Goal: Task Accomplishment & Management: Manage account settings

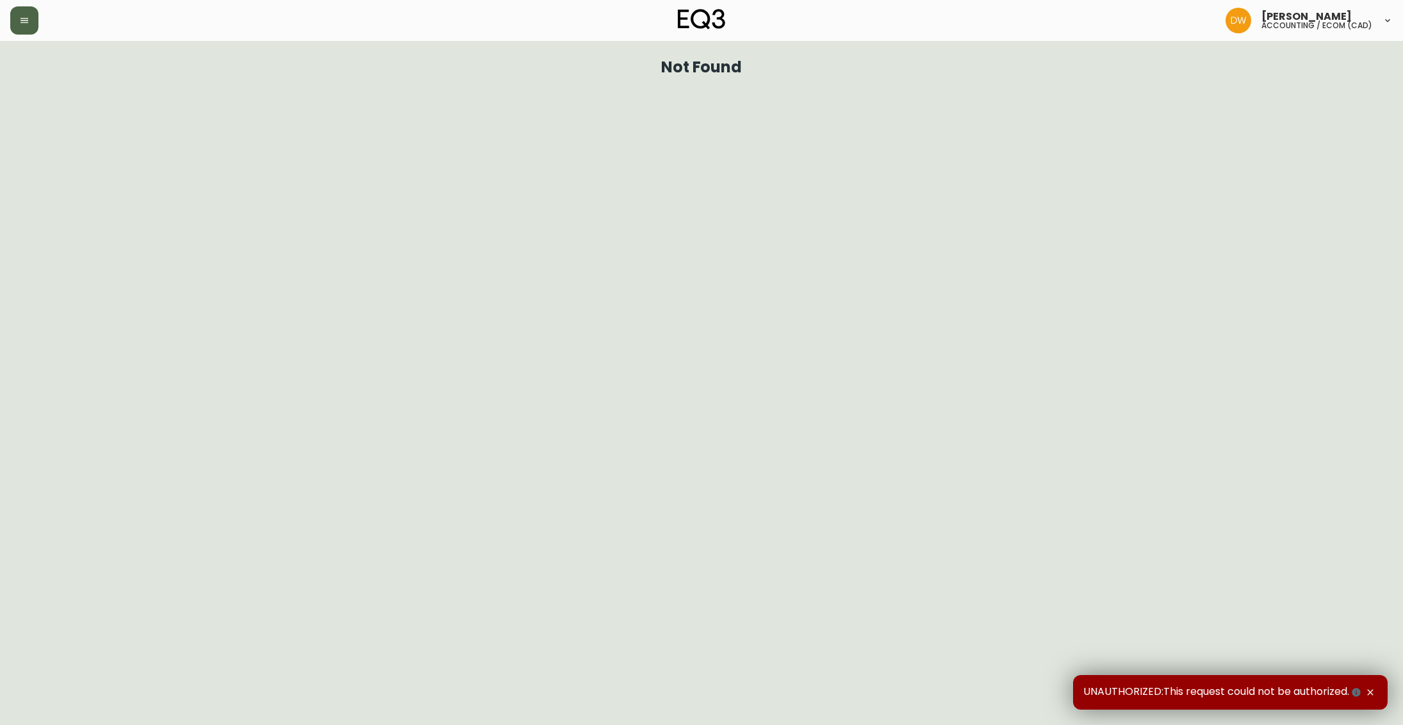
click at [24, 21] on icon "button" at bounding box center [24, 20] width 10 height 10
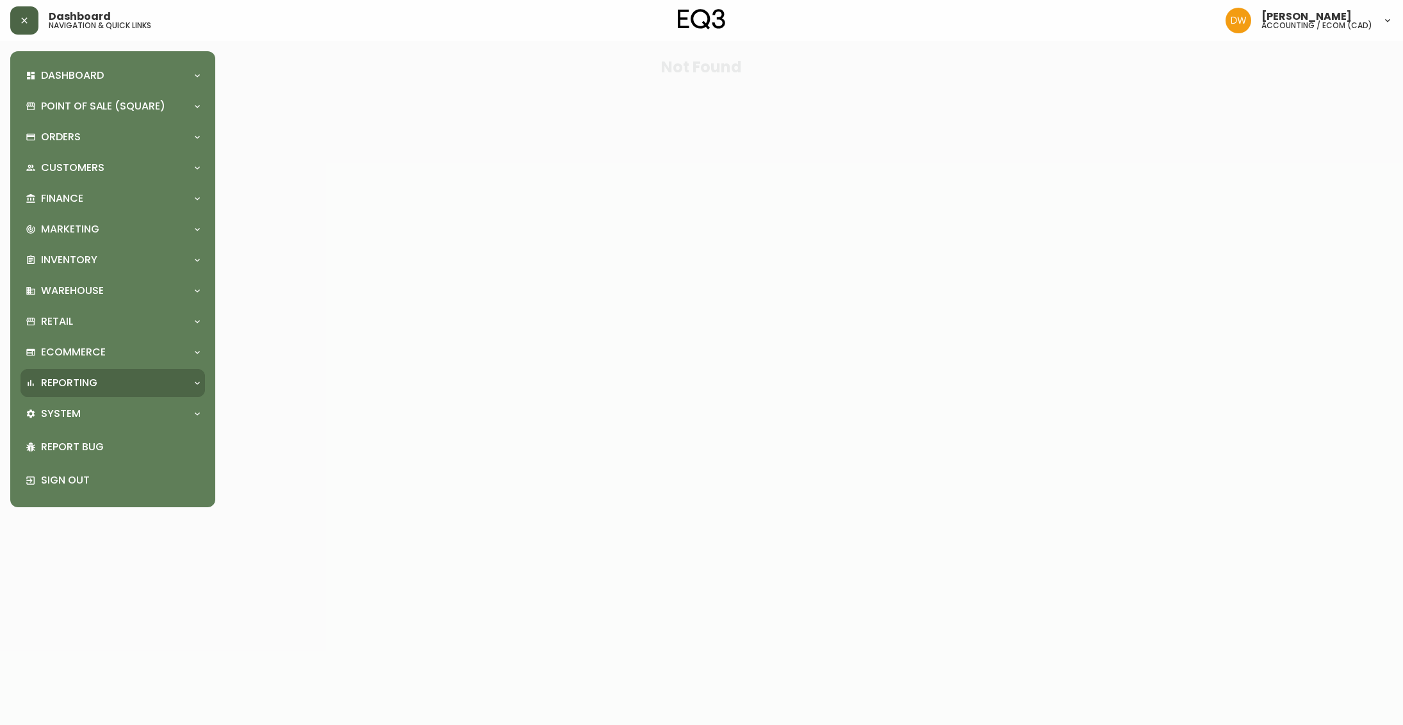
click at [72, 388] on p "Reporting" at bounding box center [69, 383] width 56 height 14
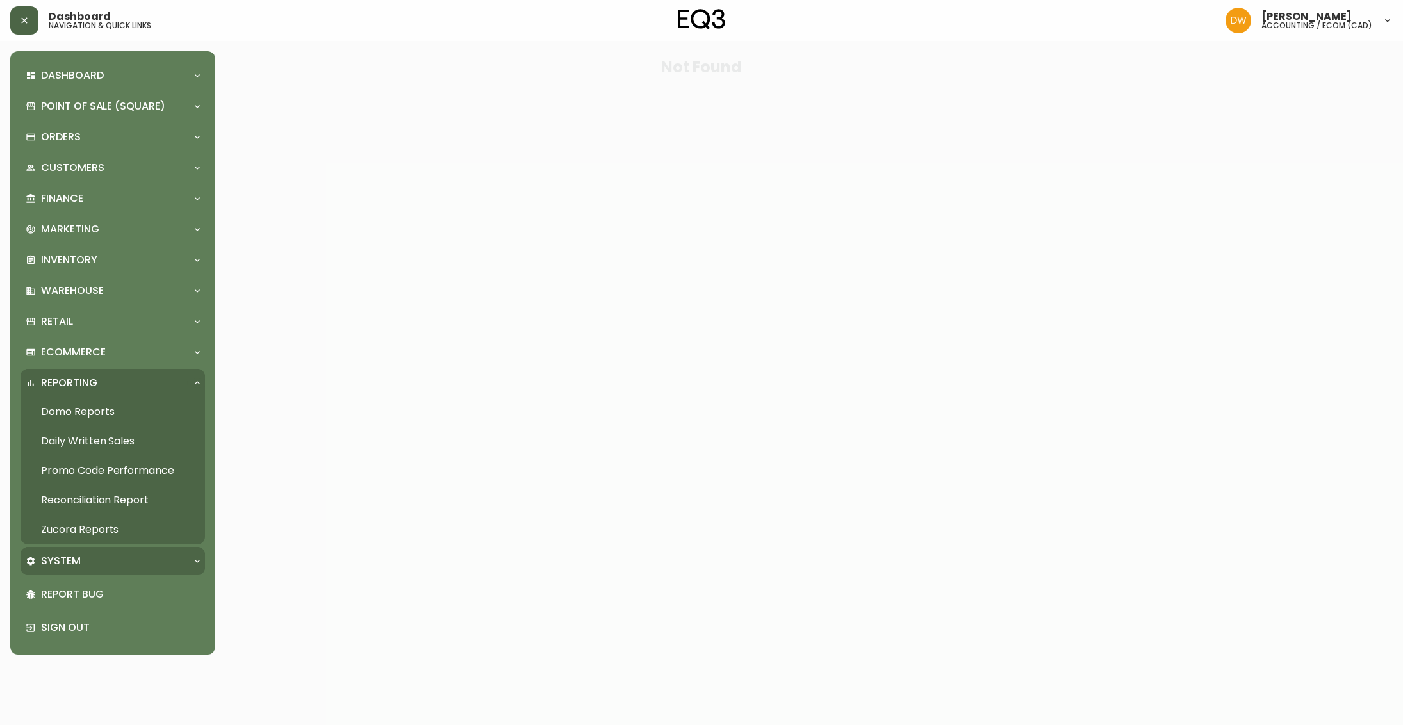
click at [78, 562] on p "System" at bounding box center [61, 561] width 40 height 14
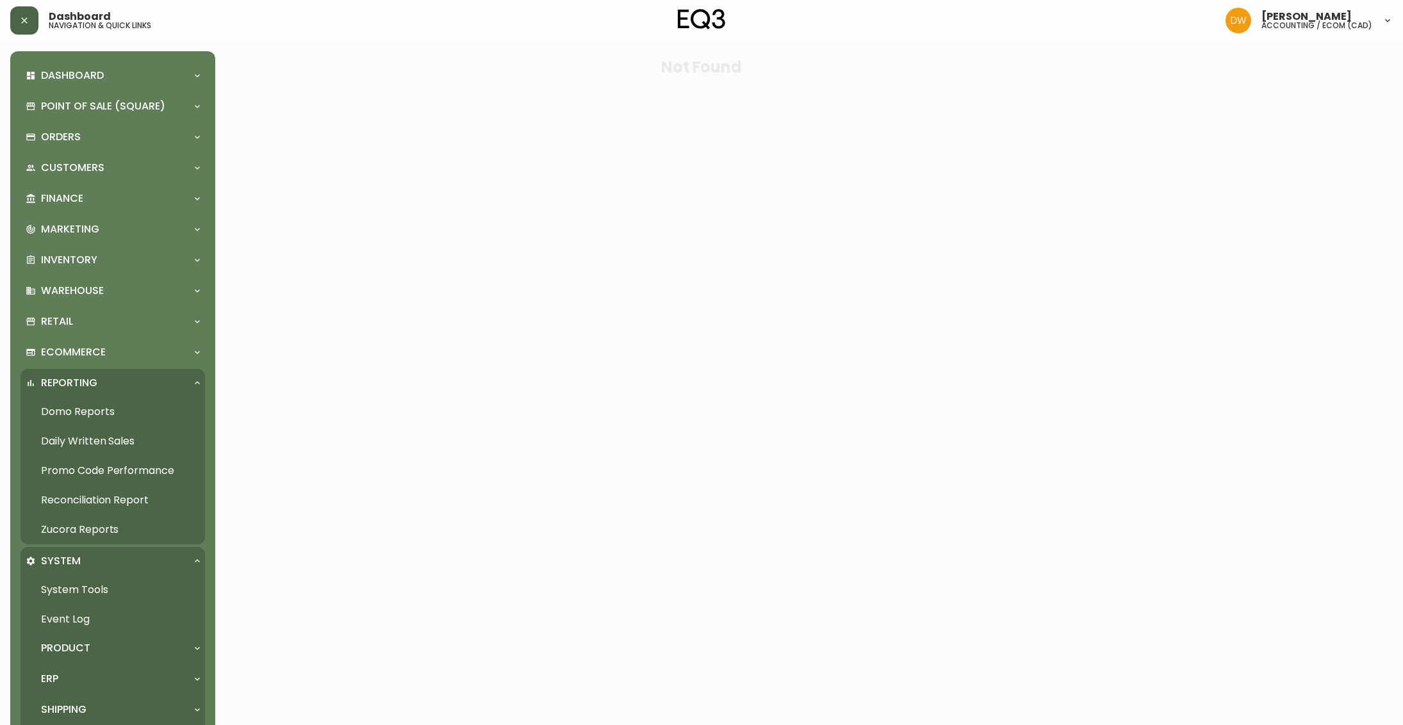
scroll to position [121, 0]
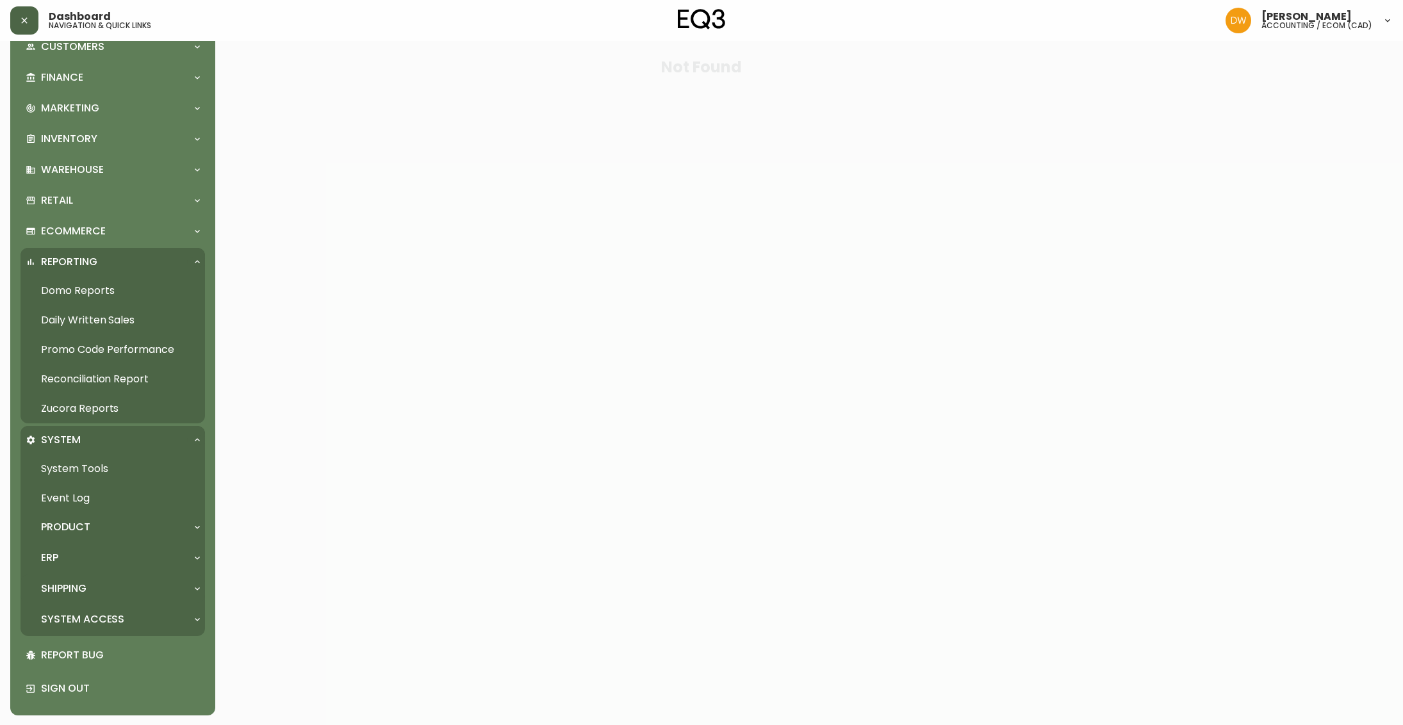
click at [85, 586] on p "Shipping" at bounding box center [63, 589] width 45 height 14
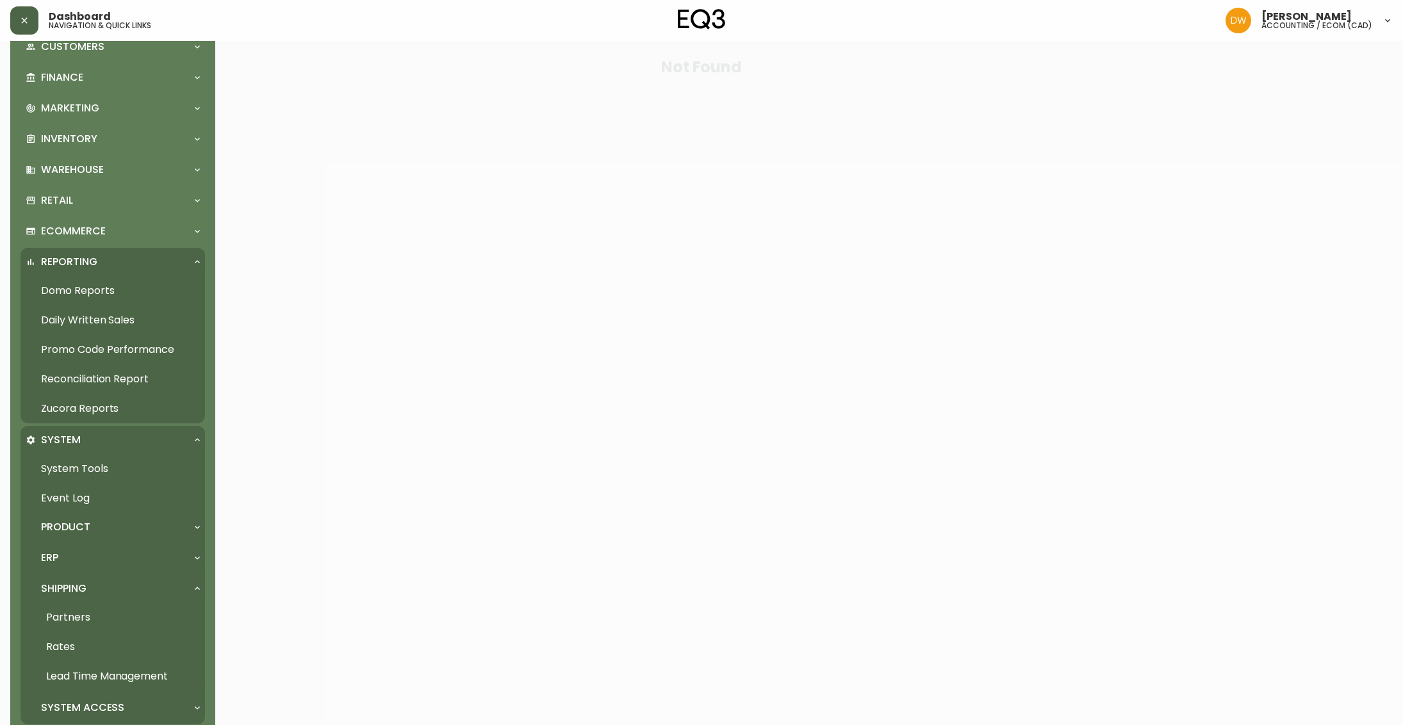
click at [73, 646] on link "Rates" at bounding box center [112, 646] width 184 height 29
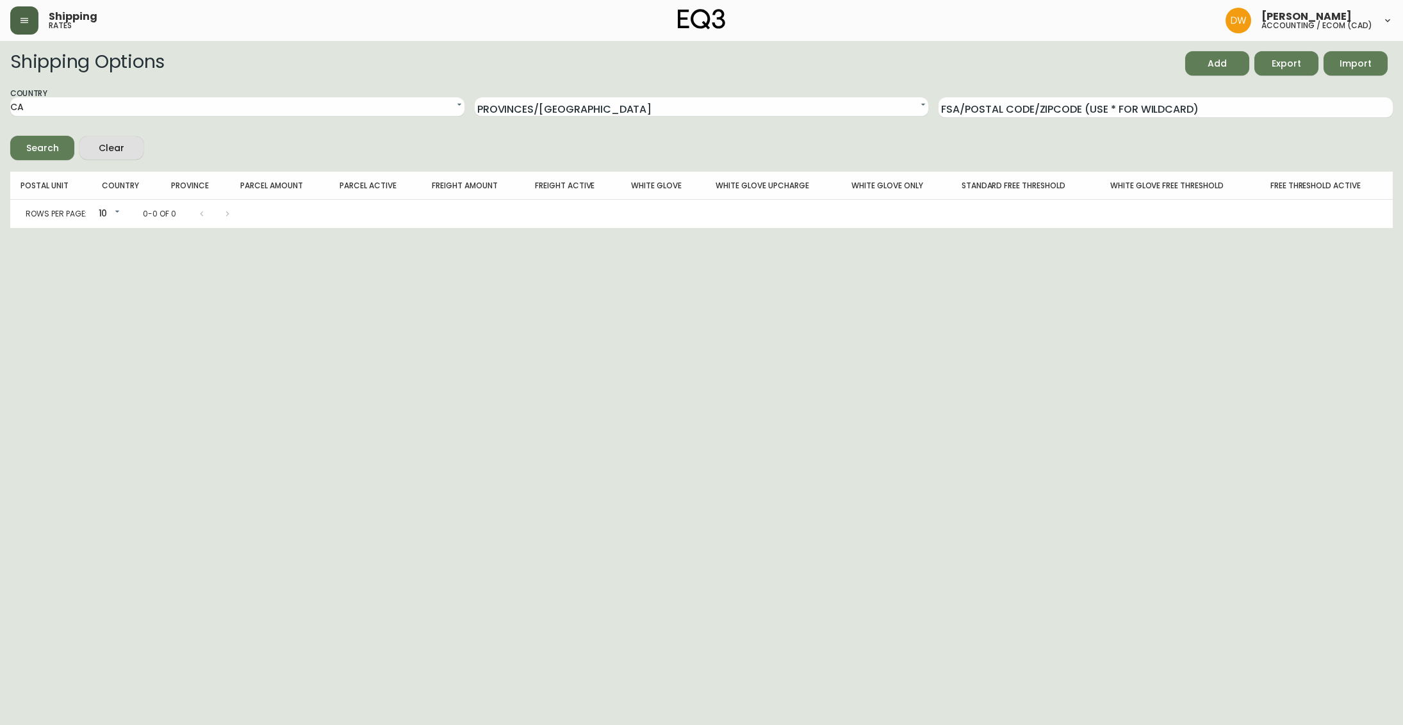
click at [18, 24] on button "button" at bounding box center [24, 20] width 28 height 28
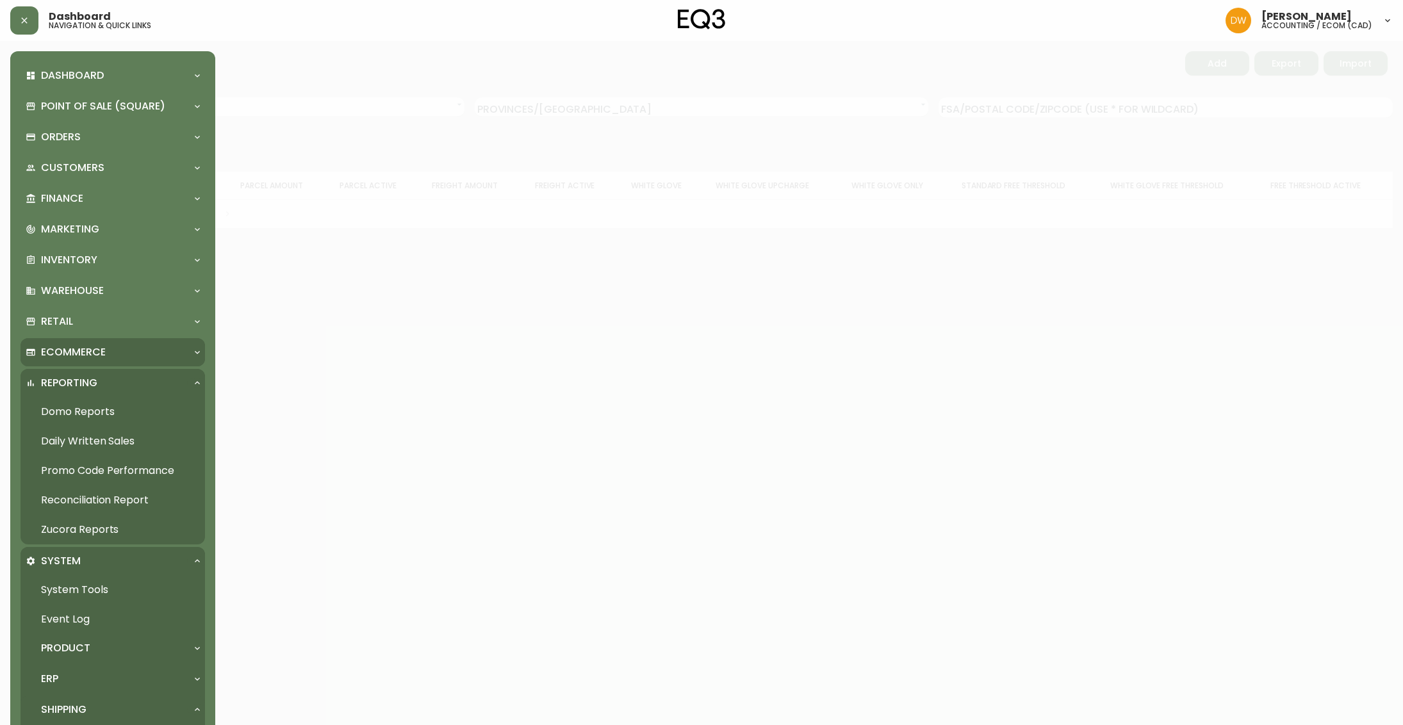
click at [109, 356] on div "Ecommerce" at bounding box center [106, 352] width 161 height 14
click at [110, 346] on div "Ecommerce" at bounding box center [106, 352] width 161 height 14
click at [148, 384] on div "Reporting" at bounding box center [106, 383] width 161 height 14
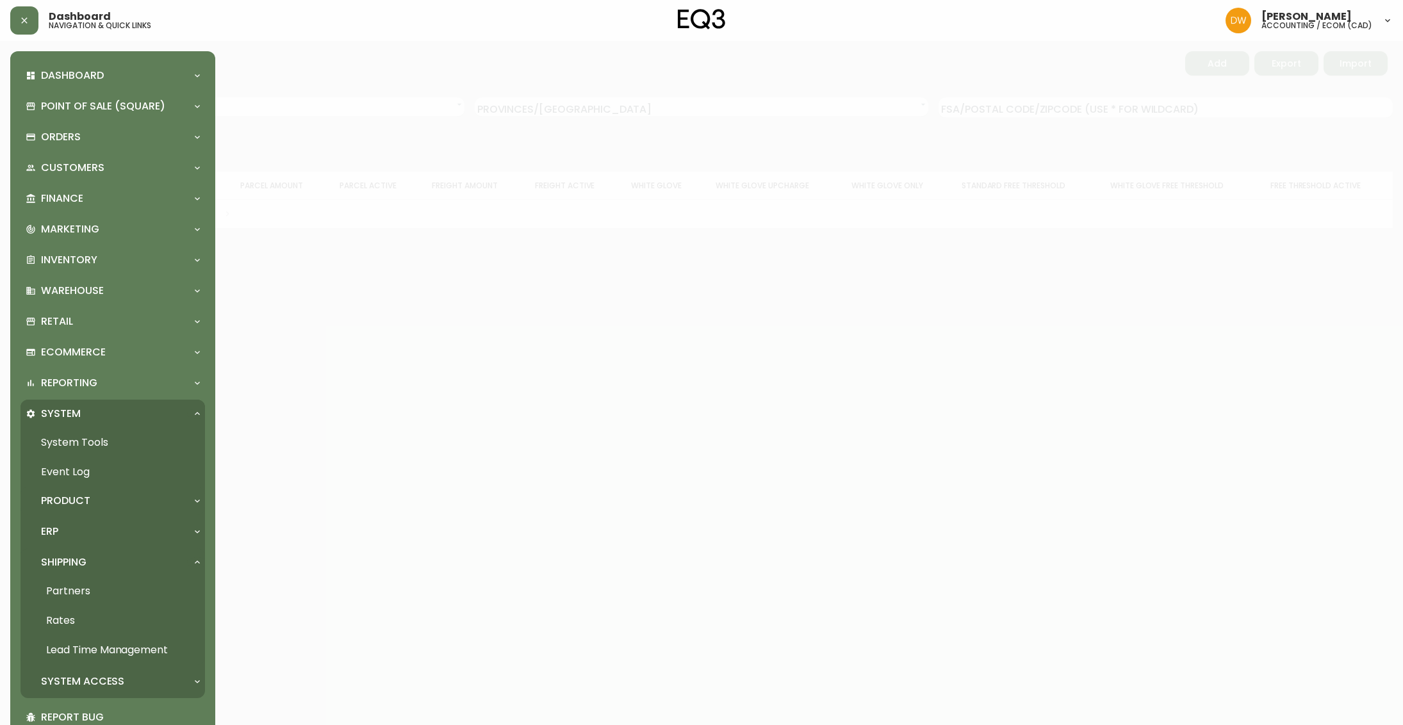
click at [90, 500] on div "Product" at bounding box center [106, 501] width 161 height 14
click at [111, 529] on link "Product Definitions" at bounding box center [112, 529] width 184 height 29
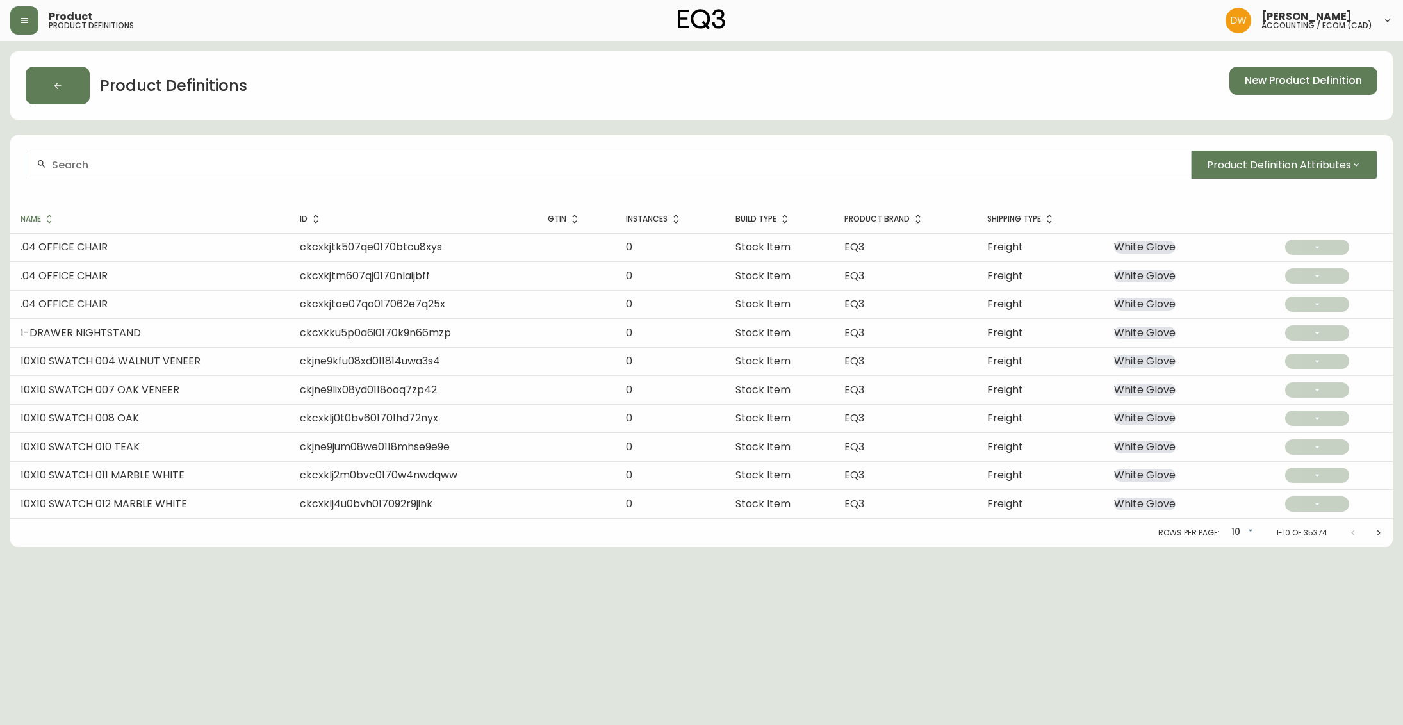
click at [227, 165] on input "text" at bounding box center [616, 165] width 1129 height 12
type input "REVERIE SOFA"
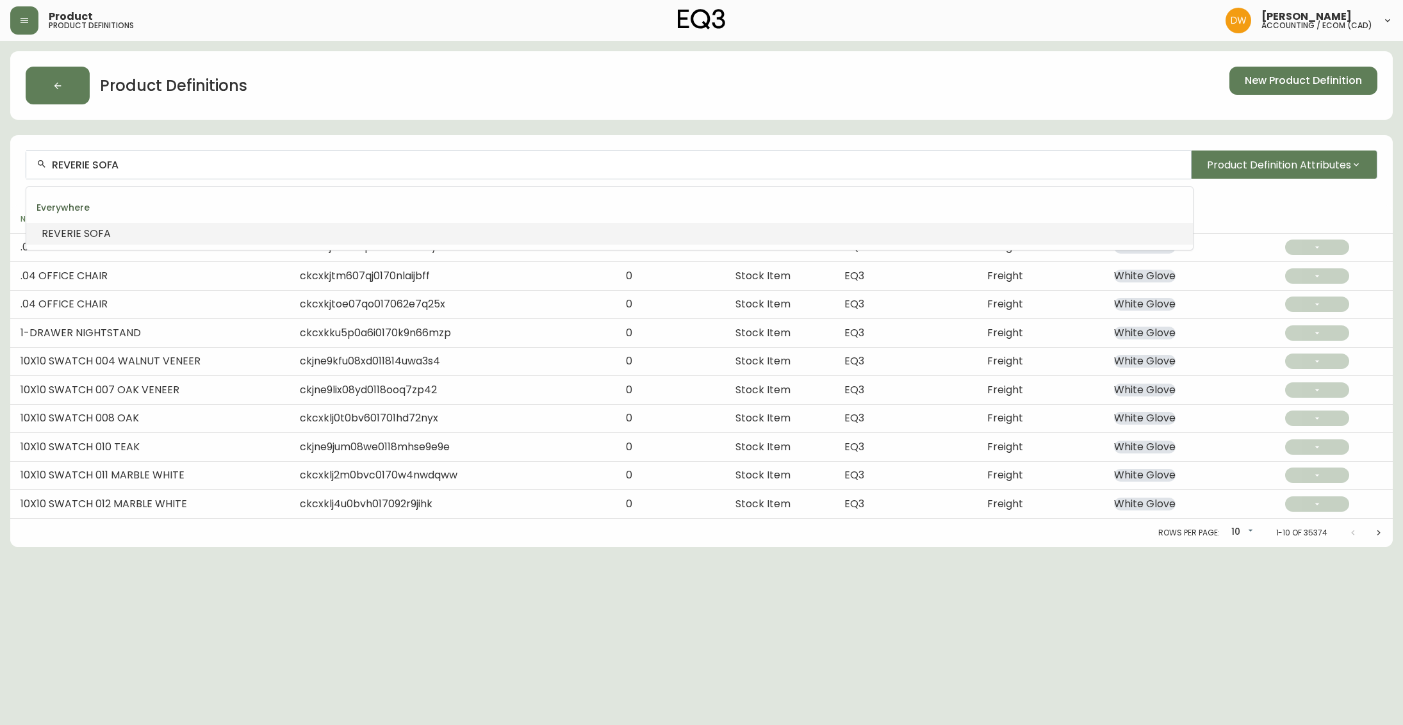
click at [97, 235] on span "SOFA" at bounding box center [97, 233] width 27 height 15
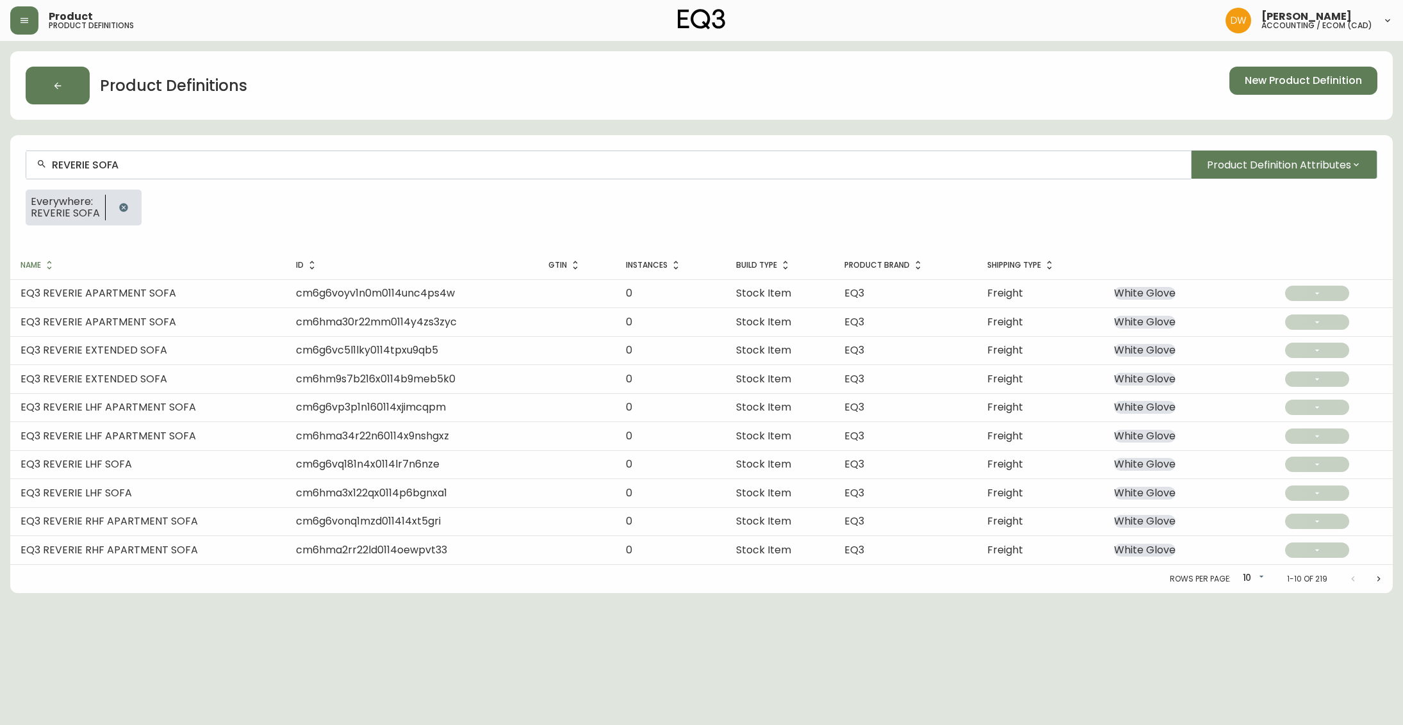
click at [1381, 576] on icon "Next page" at bounding box center [1378, 579] width 10 height 10
click at [1361, 163] on icon "button" at bounding box center [1356, 165] width 10 height 10
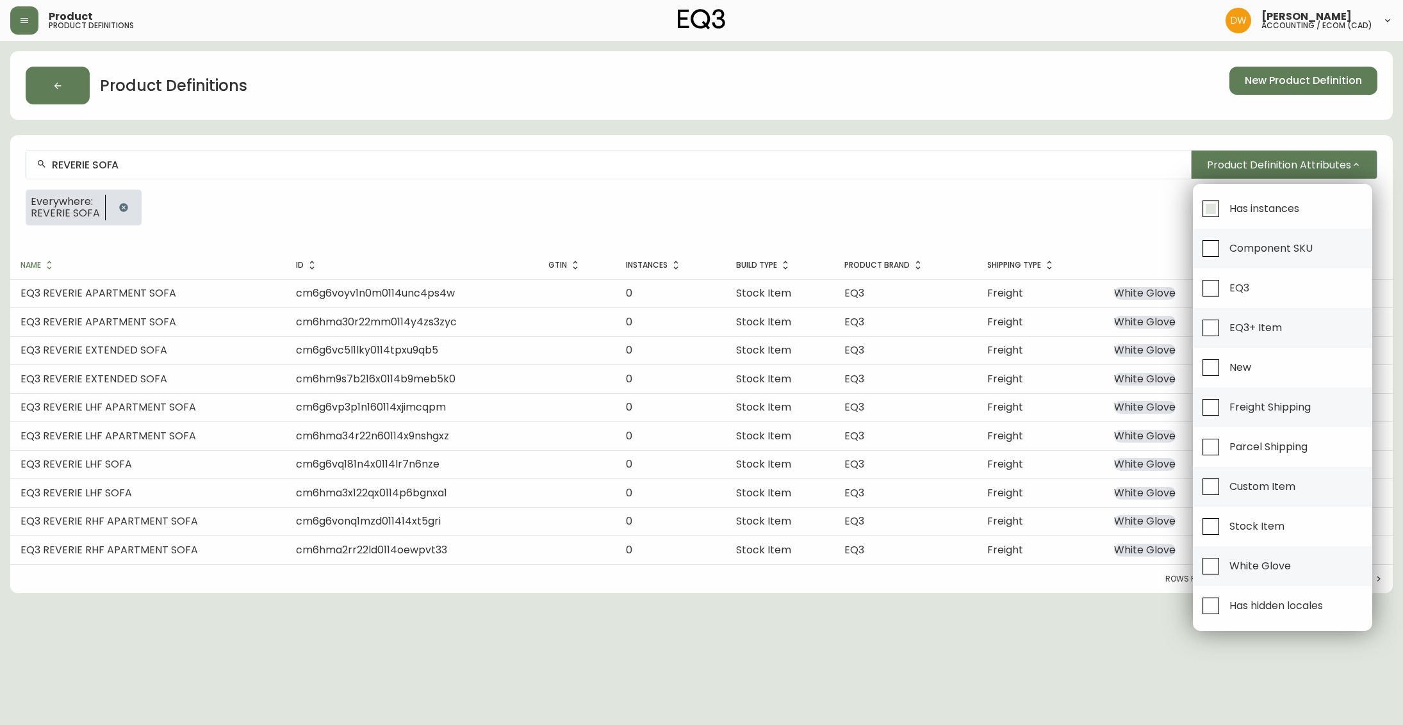
click at [1209, 211] on input "Has instances" at bounding box center [1210, 208] width 29 height 29
checkbox input "true"
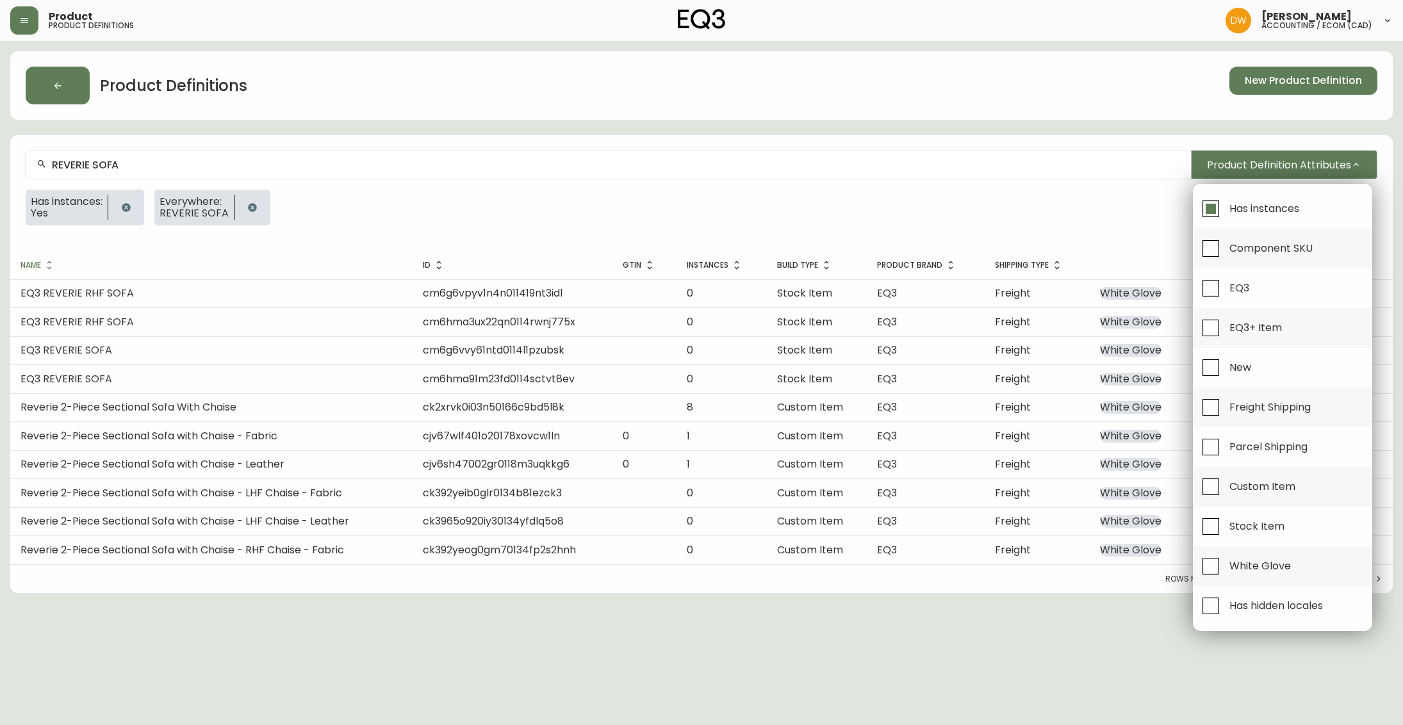
click at [81, 350] on div at bounding box center [701, 362] width 1403 height 725
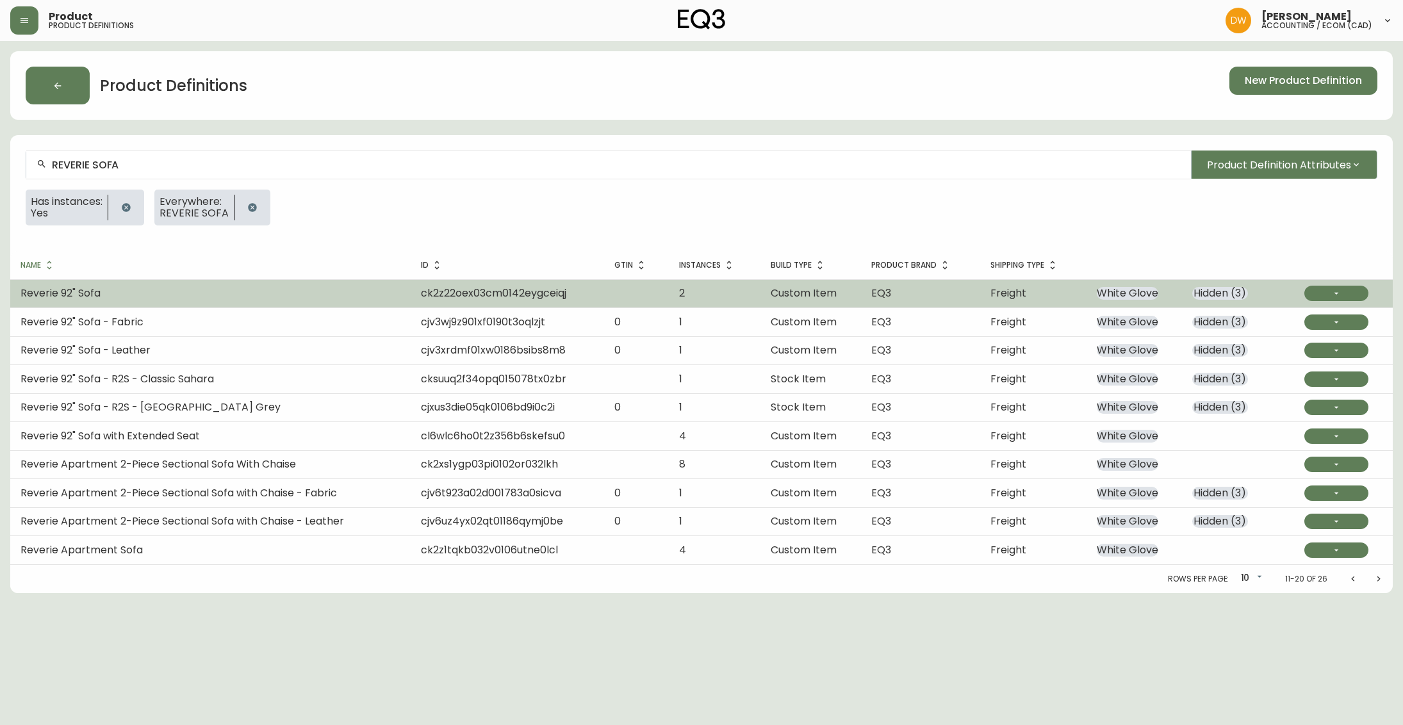
click at [106, 298] on td "Reverie 92" Sofa" at bounding box center [210, 293] width 400 height 28
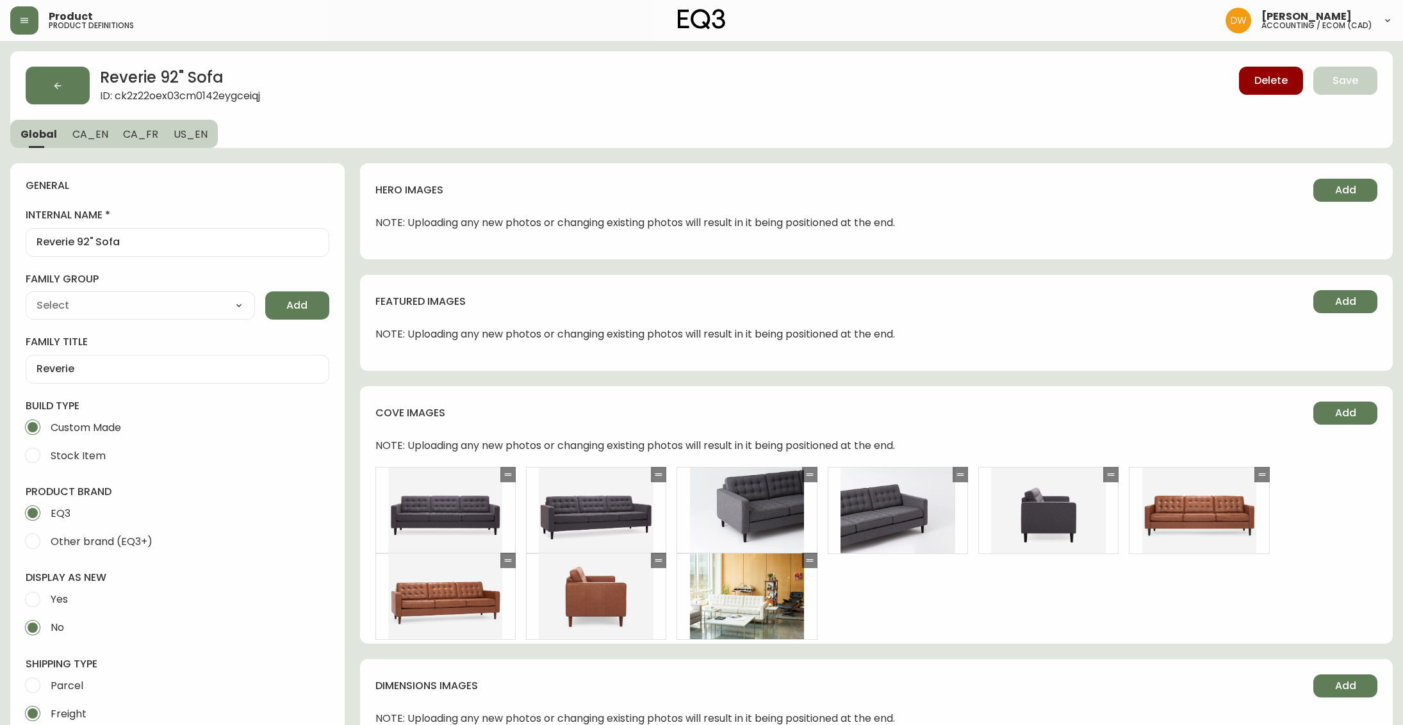
type input "EQ3"
select select "cjyt4m5lw0000pt749bx6gh7n"
type input "Furniture > Sofas"
click at [59, 89] on icon "button" at bounding box center [58, 86] width 10 height 10
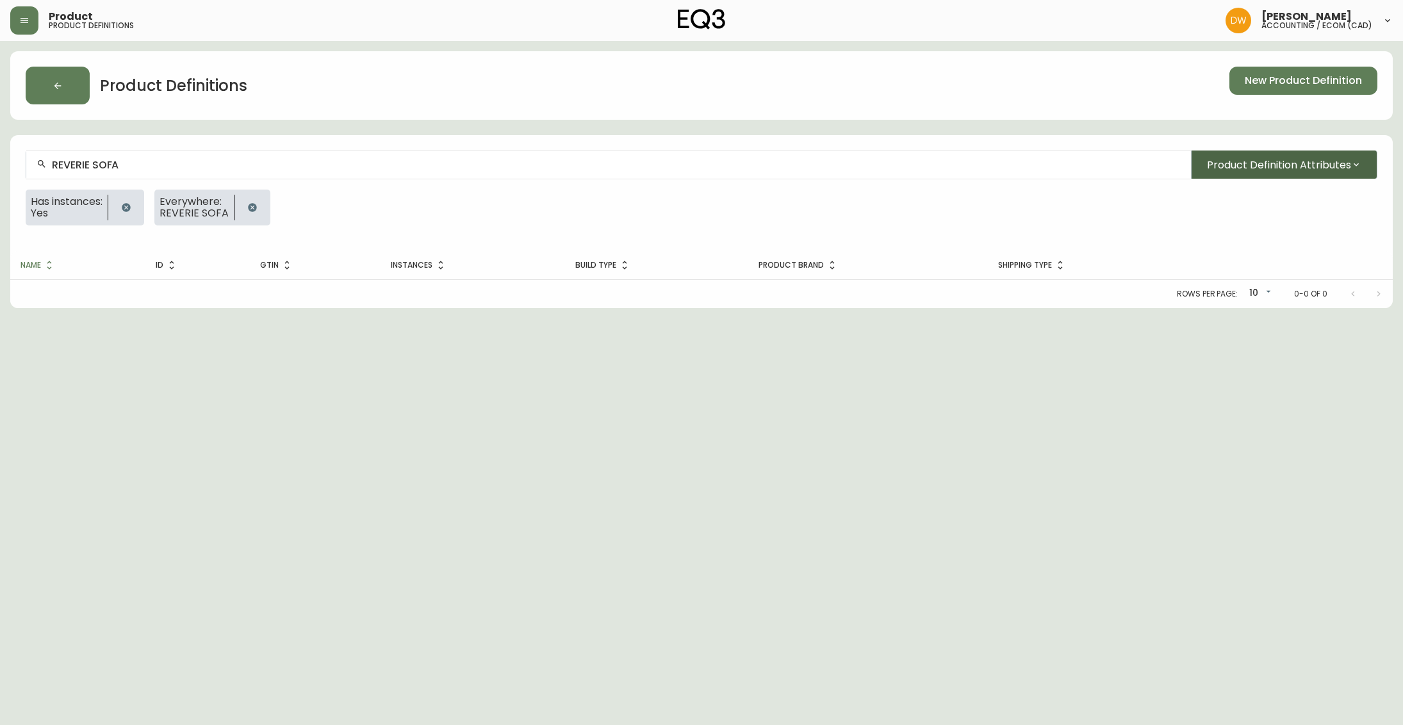
click at [1344, 168] on span "Product Definition Attributes" at bounding box center [1279, 165] width 144 height 16
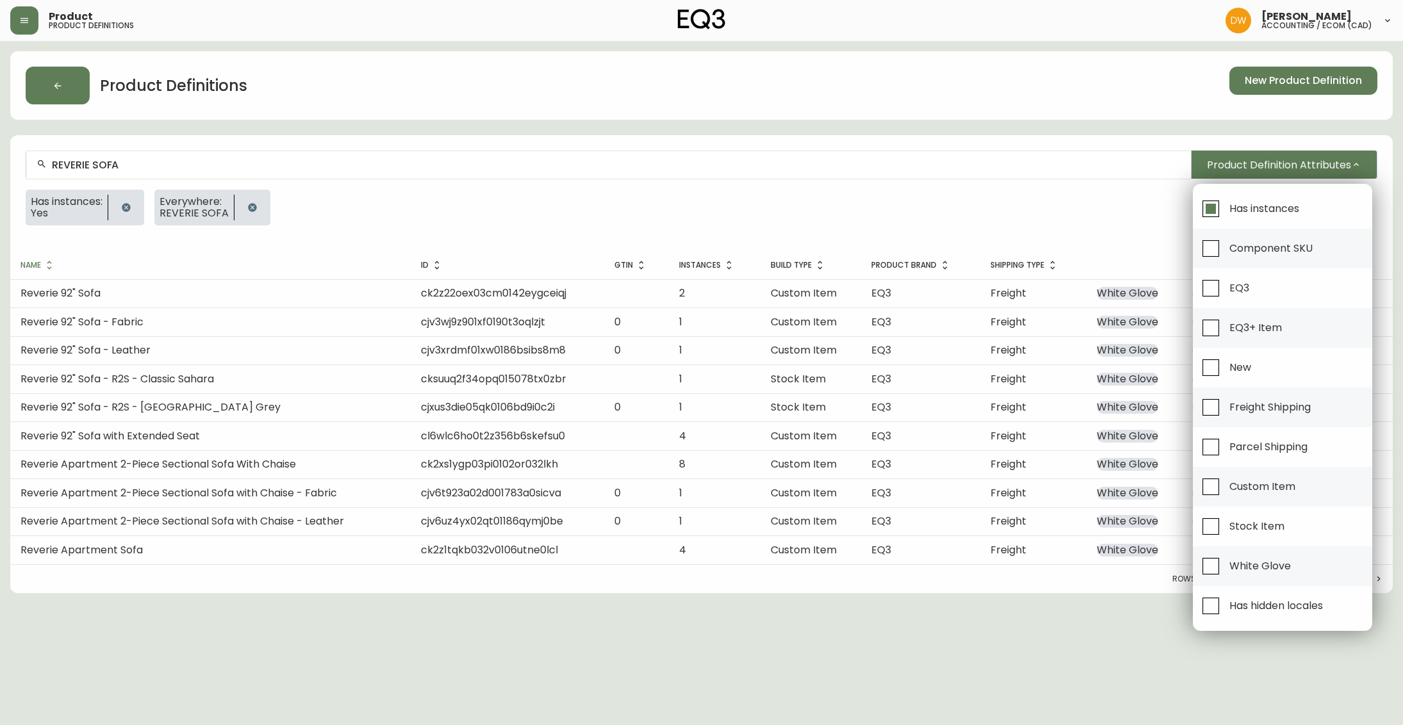
click at [1079, 650] on div at bounding box center [701, 362] width 1403 height 725
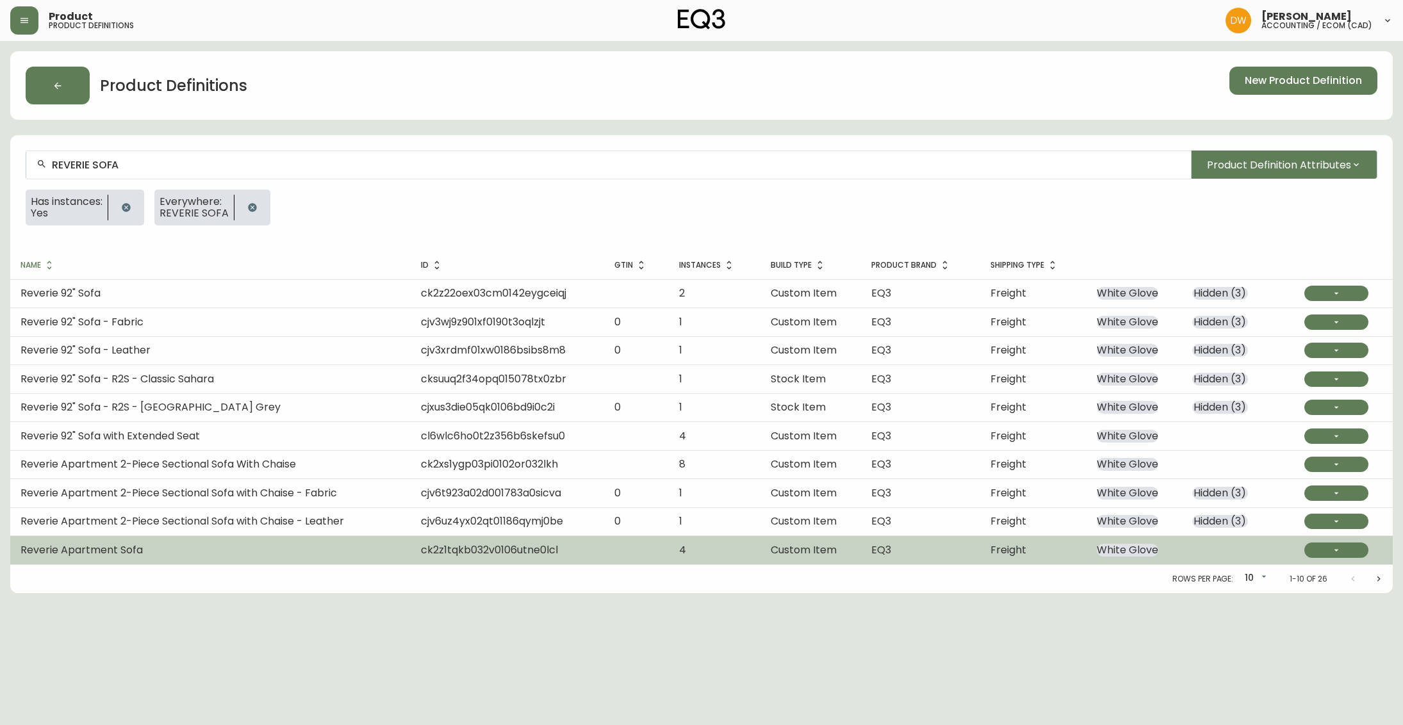
click at [143, 547] on td "Reverie Apartment Sofa" at bounding box center [210, 550] width 400 height 28
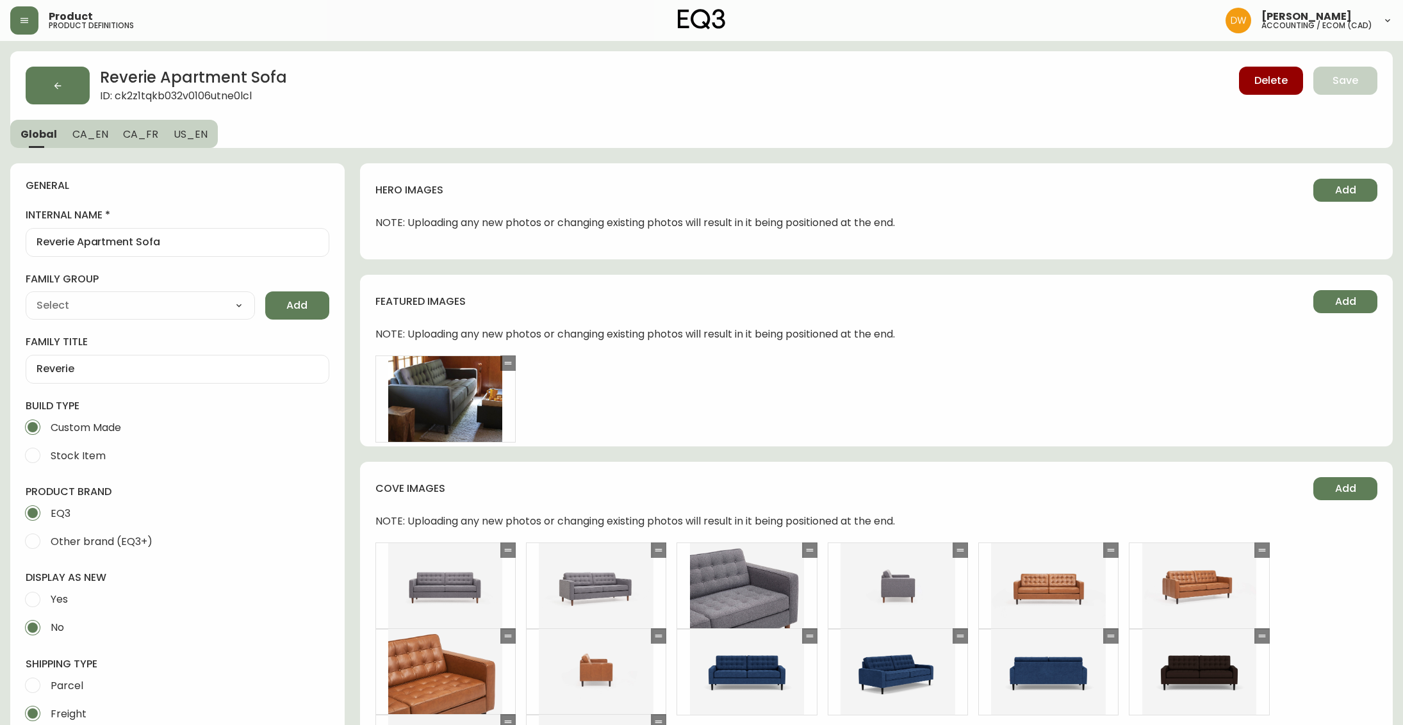
type input "EQ3"
type input "Furniture > Sofas"
type input "Upholstery"
select select "cjyt4m5lw0000pt749bx6gh7n"
select select "cjpjx87md00014c74cvn90jbx"
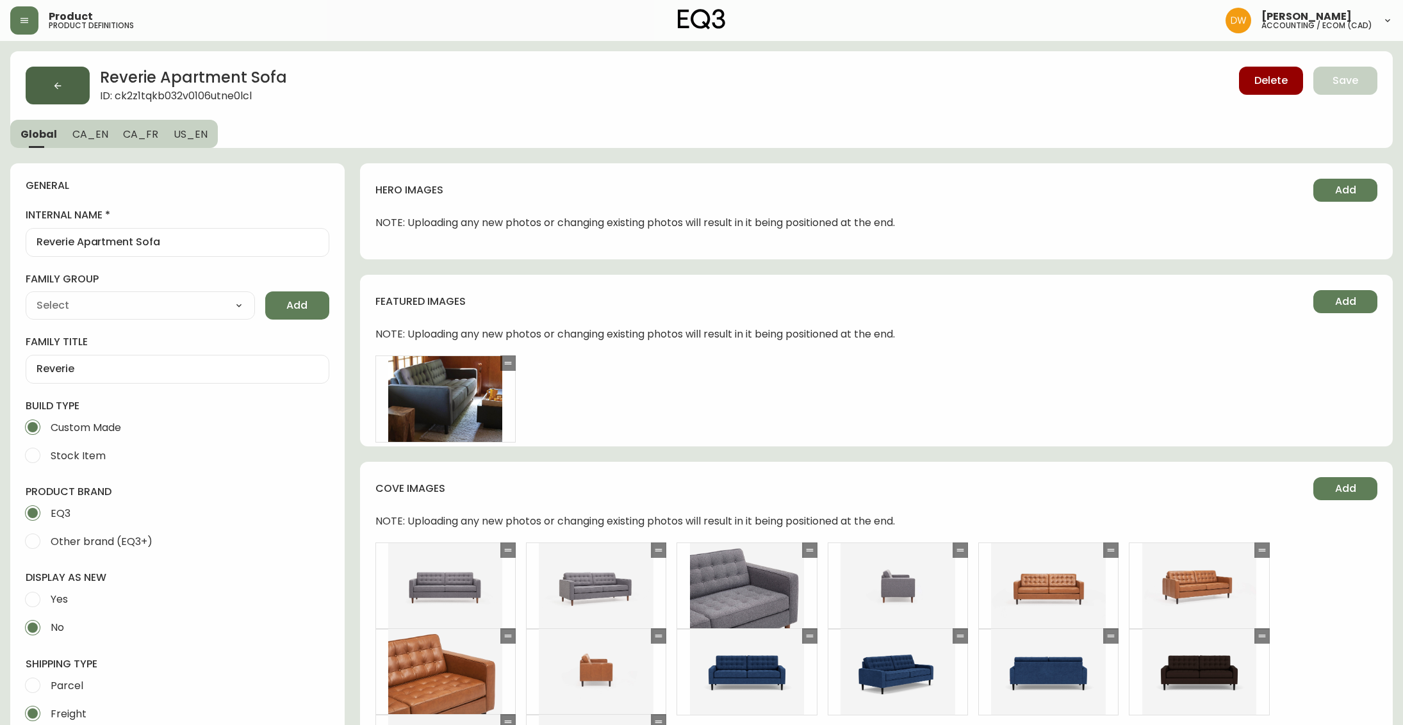
click at [68, 82] on button "button" at bounding box center [58, 86] width 64 height 38
